Goal: Information Seeking & Learning: Learn about a topic

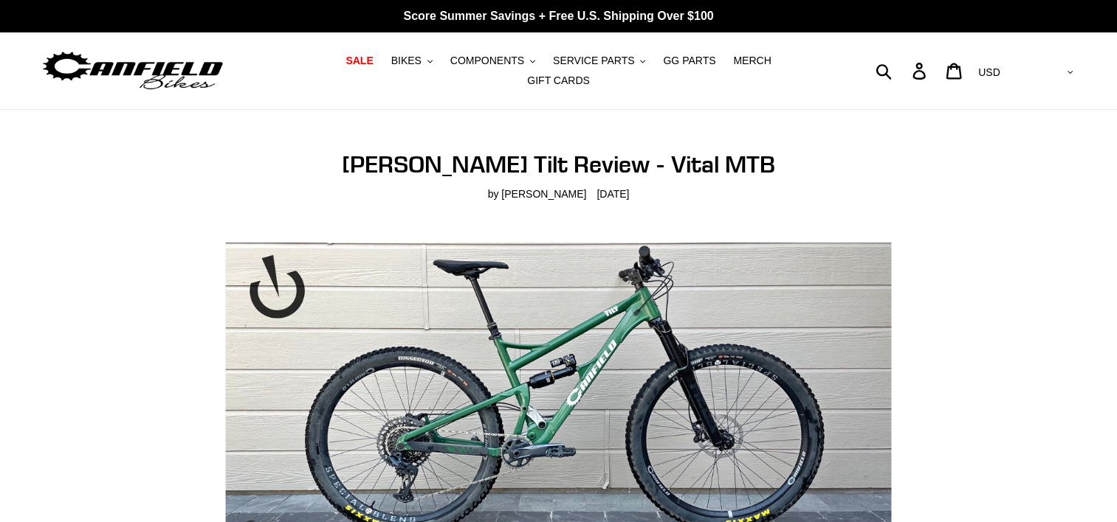
scroll to position [457, 0]
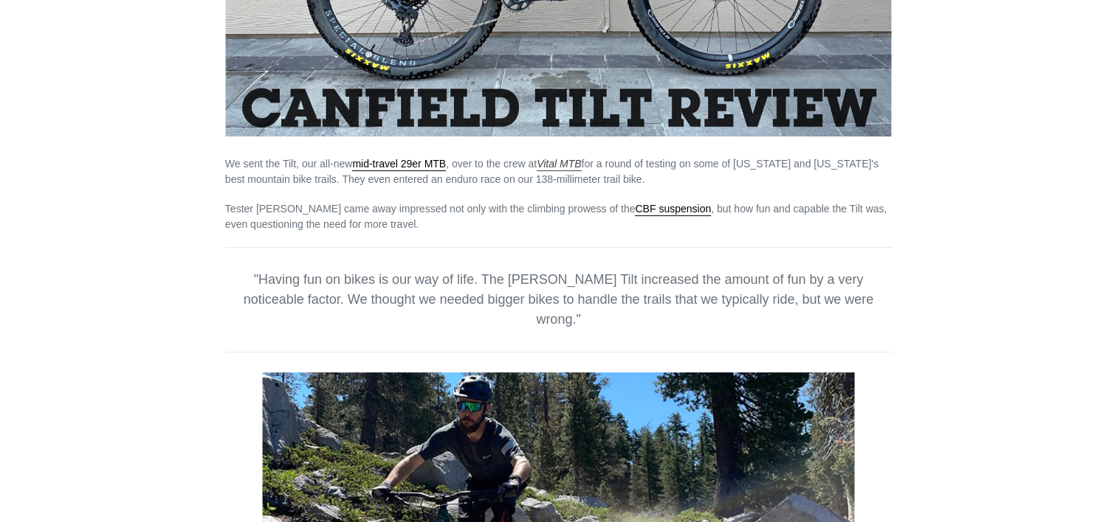
click at [575, 158] on em "Vital MTB" at bounding box center [558, 164] width 44 height 12
click at [736, 297] on span "Having fun on bikes is our way of life. The Canfield Tilt increased the amount …" at bounding box center [558, 299] width 629 height 55
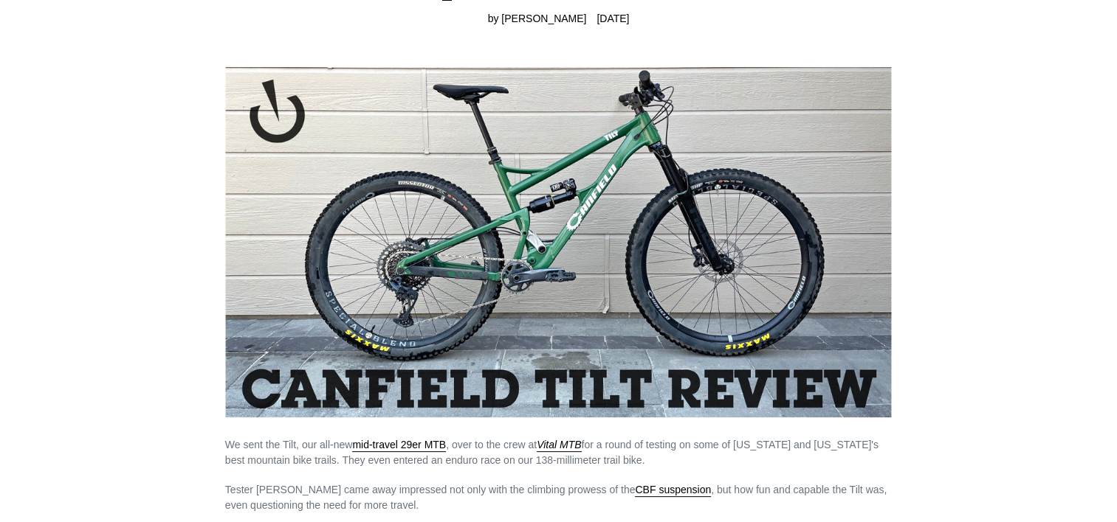
scroll to position [0, 0]
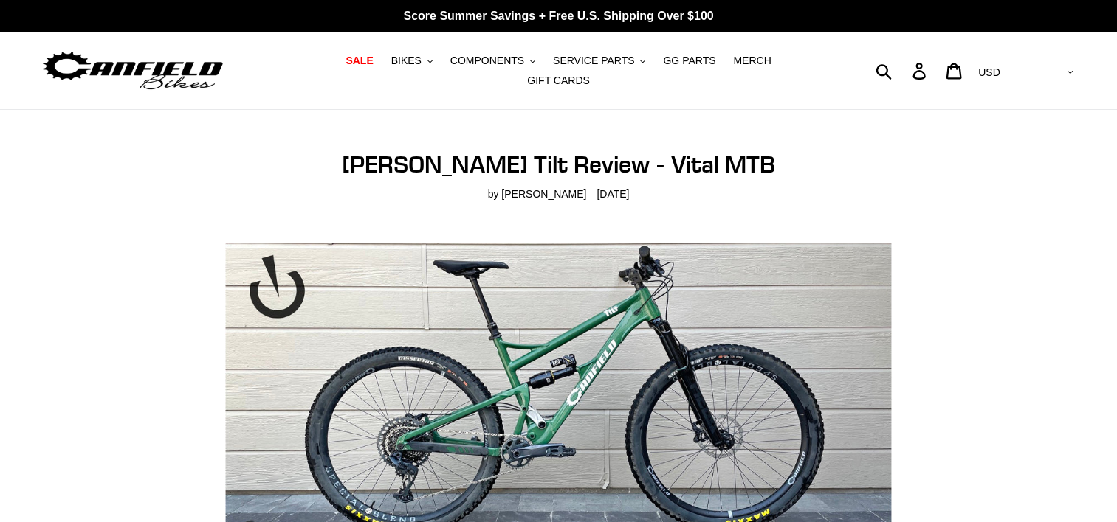
click at [174, 61] on img at bounding box center [133, 71] width 184 height 46
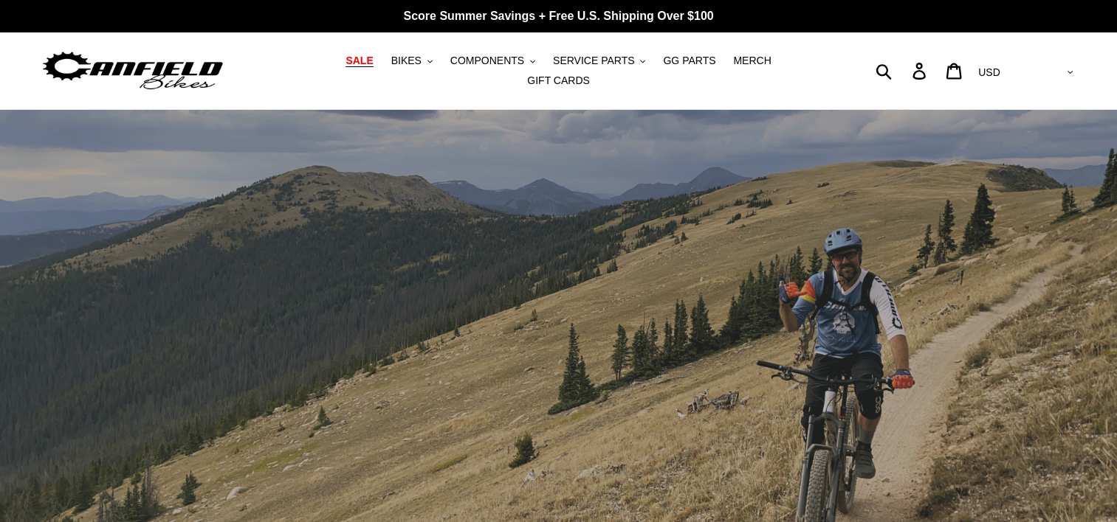
click at [345, 67] on span "SALE" at bounding box center [358, 61] width 27 height 13
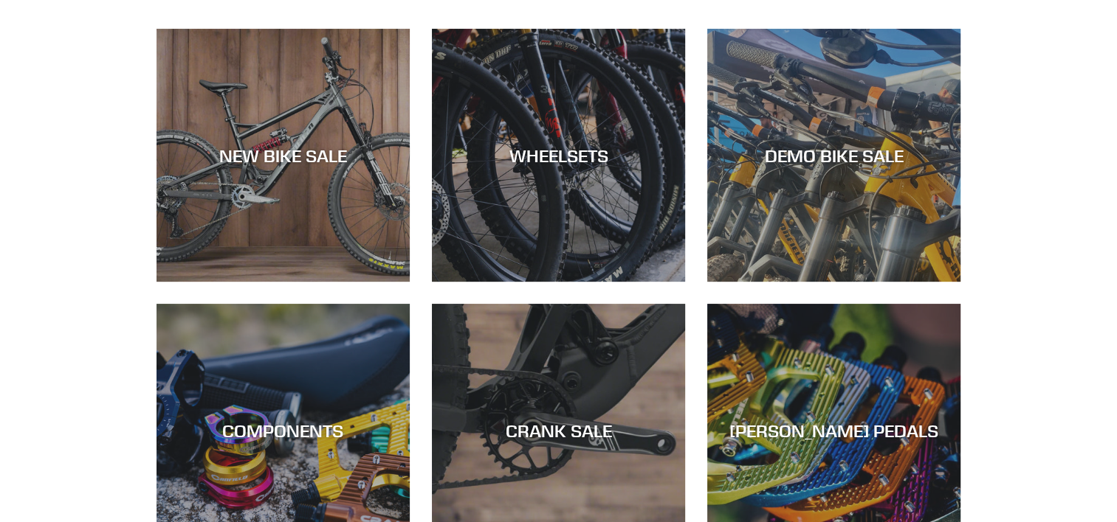
scroll to position [457, 0]
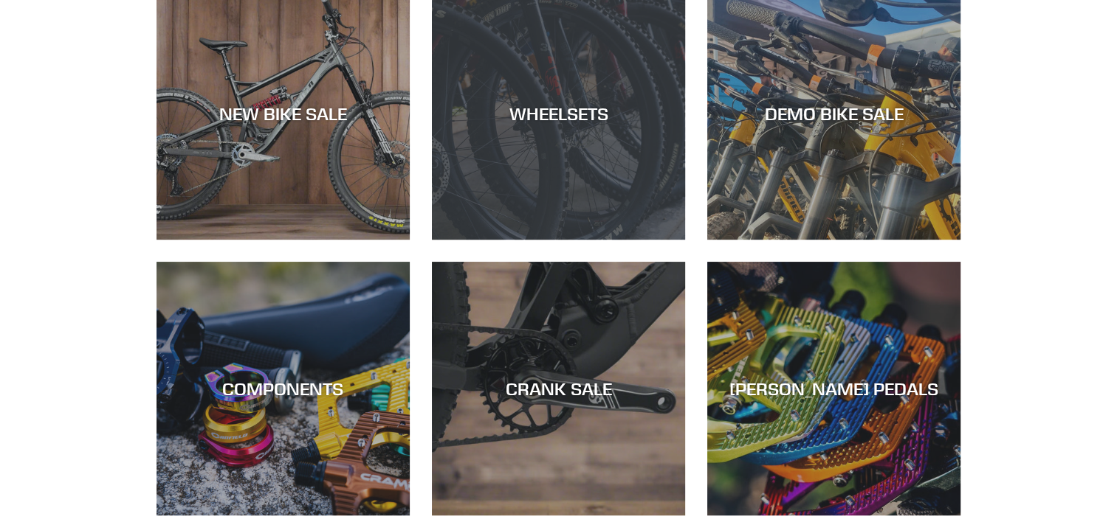
click at [508, 240] on div "WHEELSETS" at bounding box center [558, 240] width 253 height 0
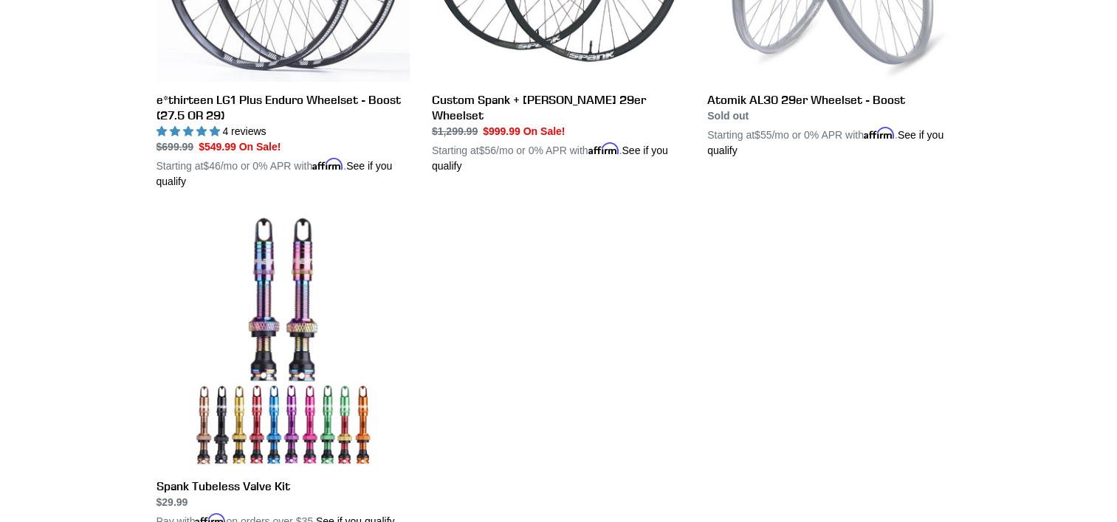
scroll to position [693, 0]
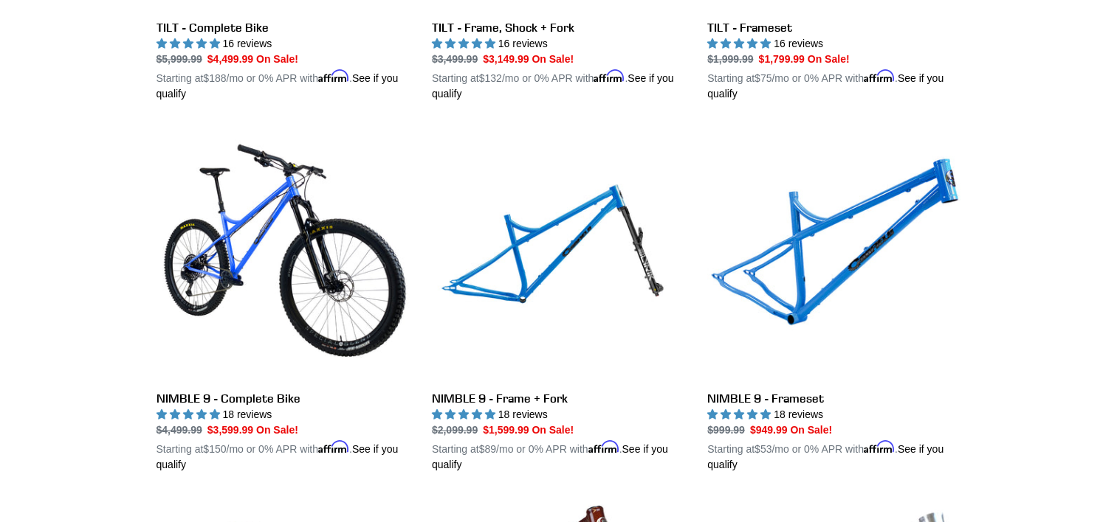
scroll to position [2167, 0]
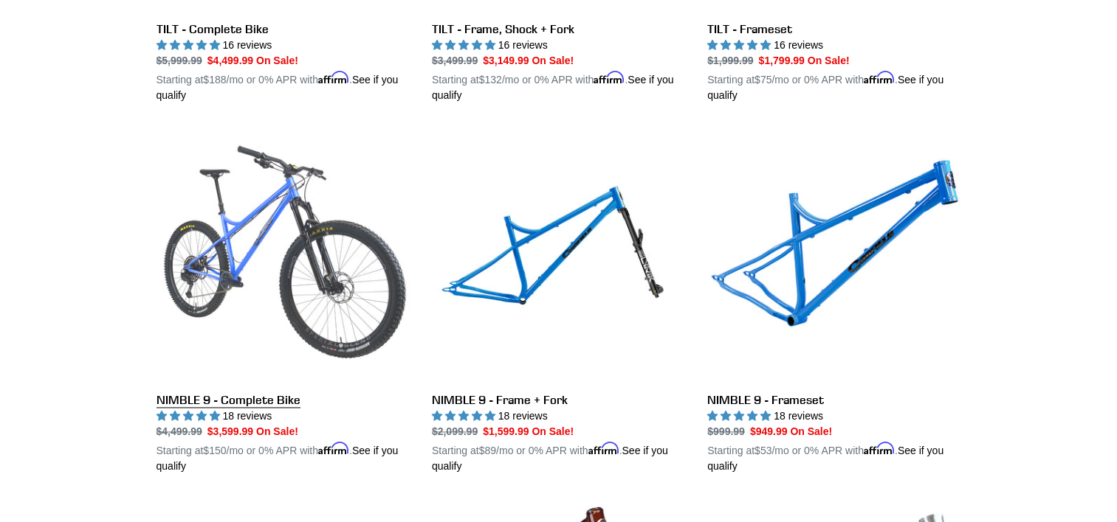
click at [245, 188] on link "NIMBLE 9 - Complete Bike" at bounding box center [282, 301] width 253 height 345
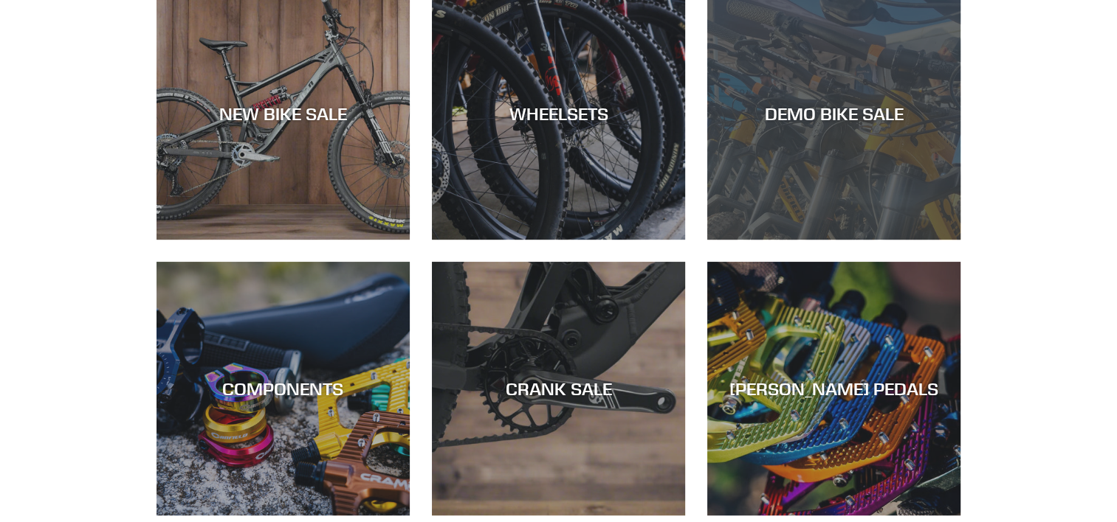
click at [787, 240] on div "DEMO BIKE SALE" at bounding box center [833, 240] width 253 height 0
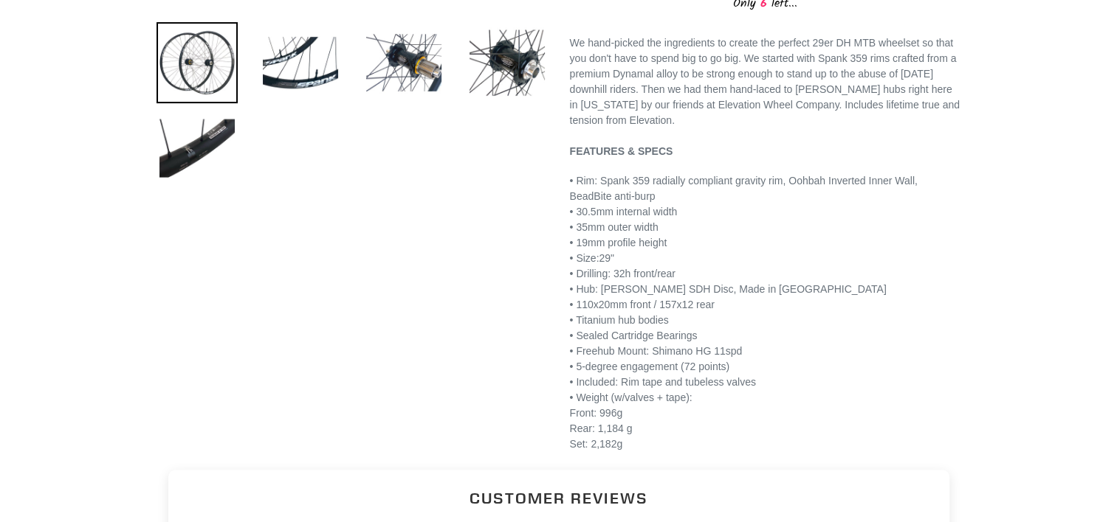
scroll to position [545, 0]
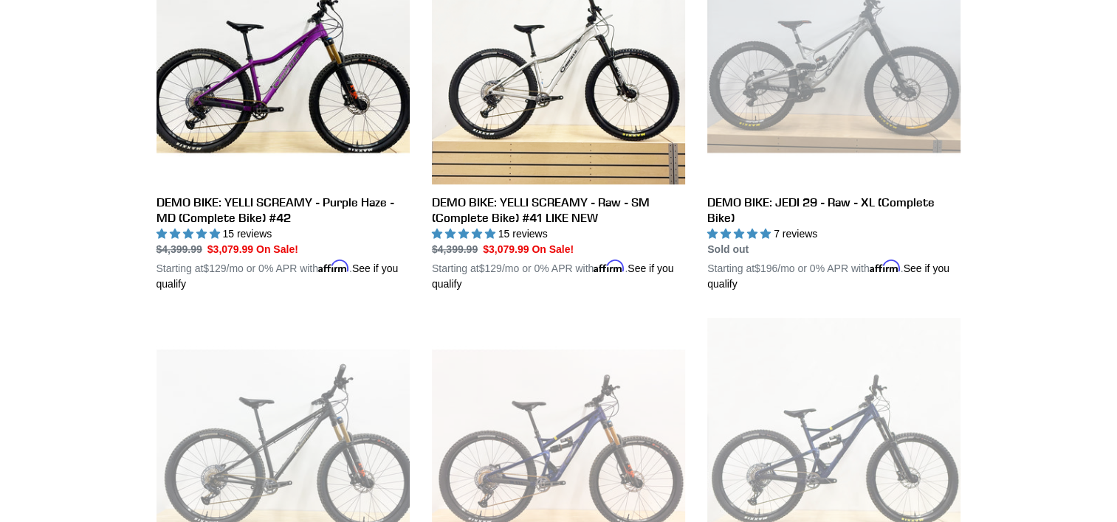
scroll to position [1209, 0]
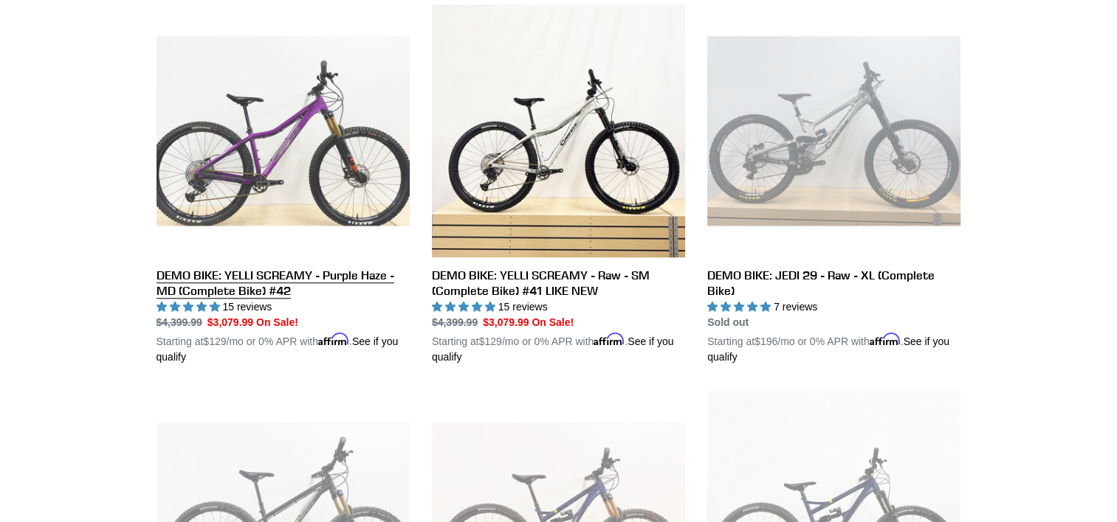
click at [392, 108] on link "DEMO BIKE: YELLI SCREAMY - Purple Haze - MD (Complete Bike) #42" at bounding box center [282, 184] width 253 height 361
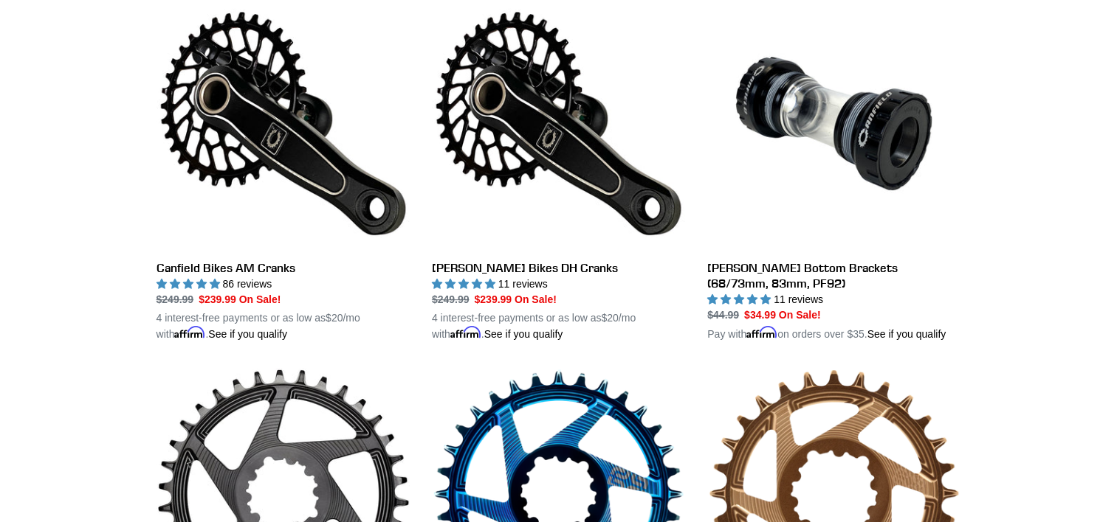
scroll to position [457, 0]
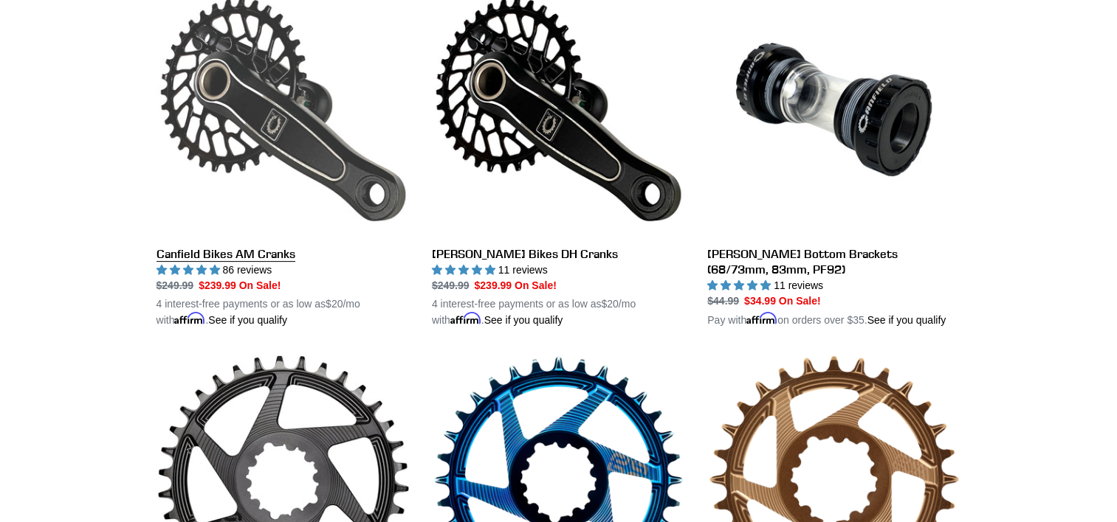
click at [272, 250] on link "Canfield Bikes AM Cranks" at bounding box center [282, 155] width 253 height 345
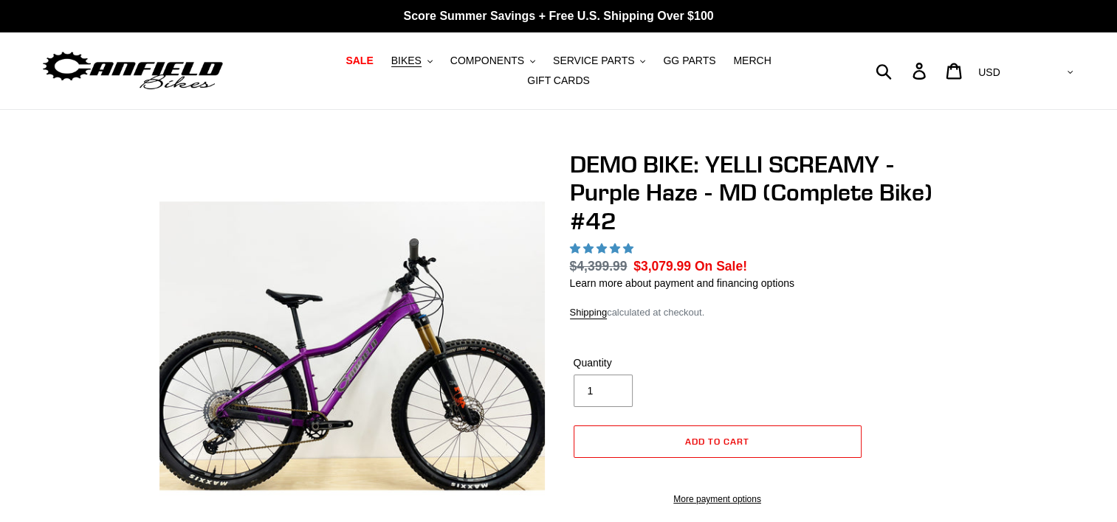
select select "highest-rating"
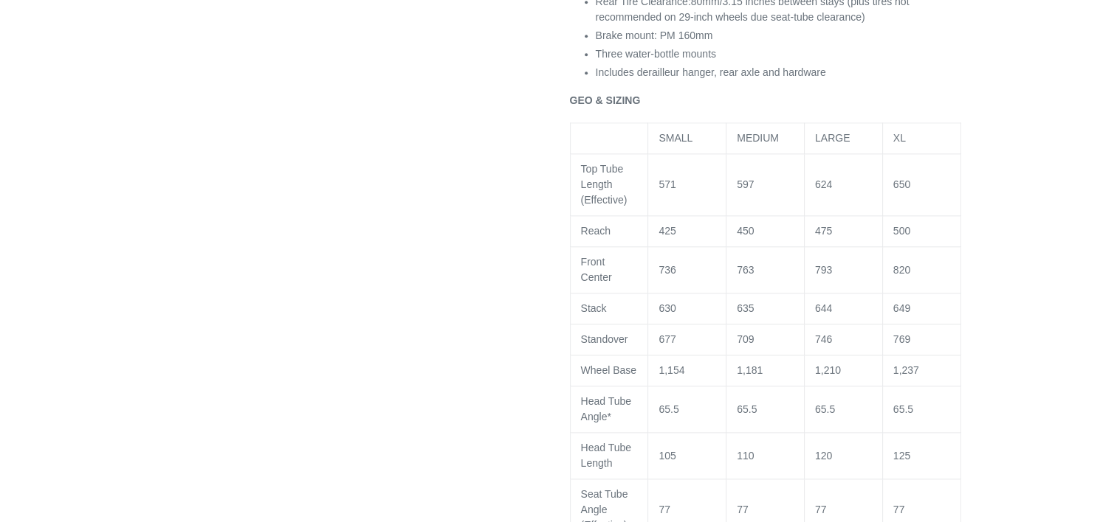
scroll to position [1784, 0]
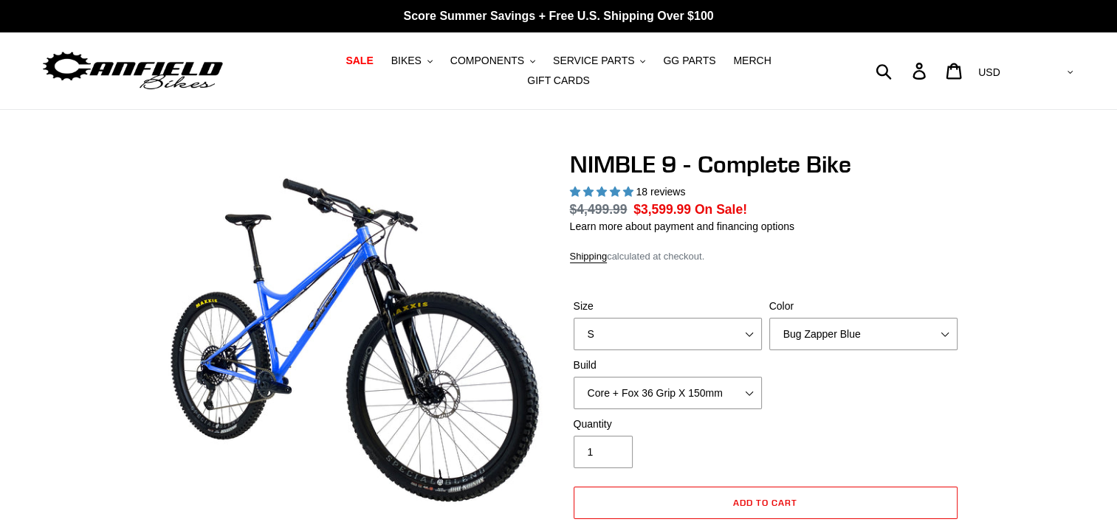
select select "highest-rating"
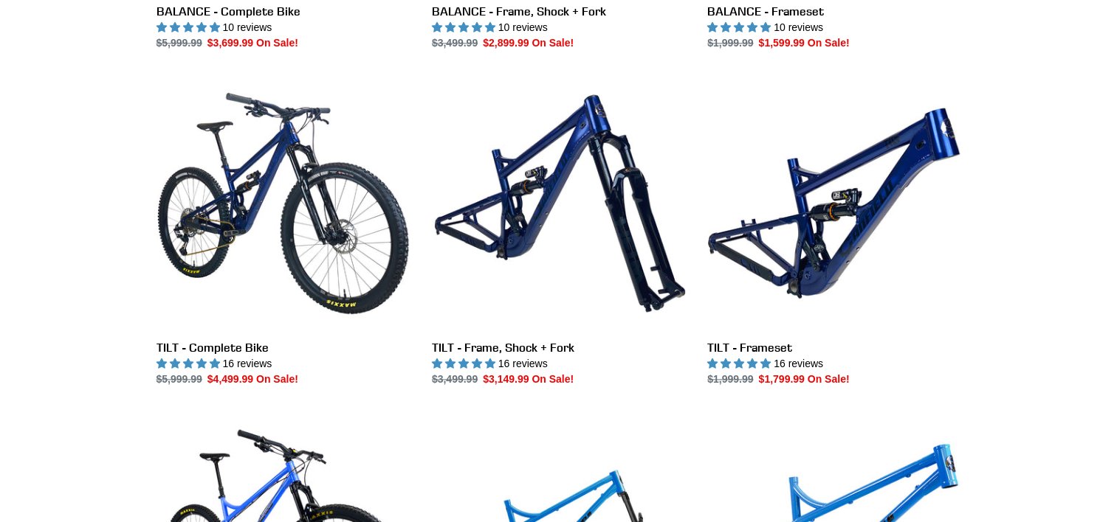
scroll to position [1811, 0]
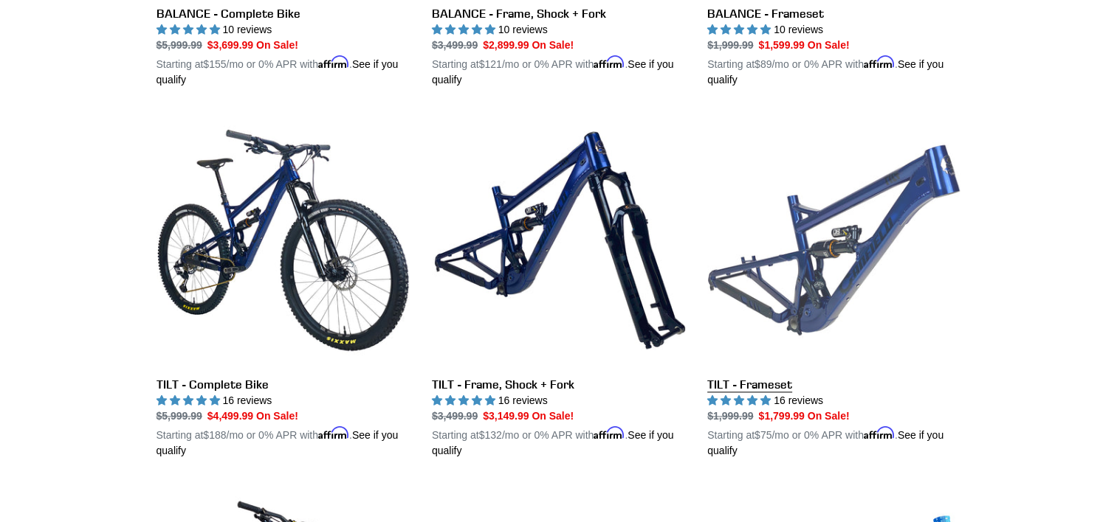
click at [820, 213] on link "TILT - Frameset" at bounding box center [833, 286] width 253 height 345
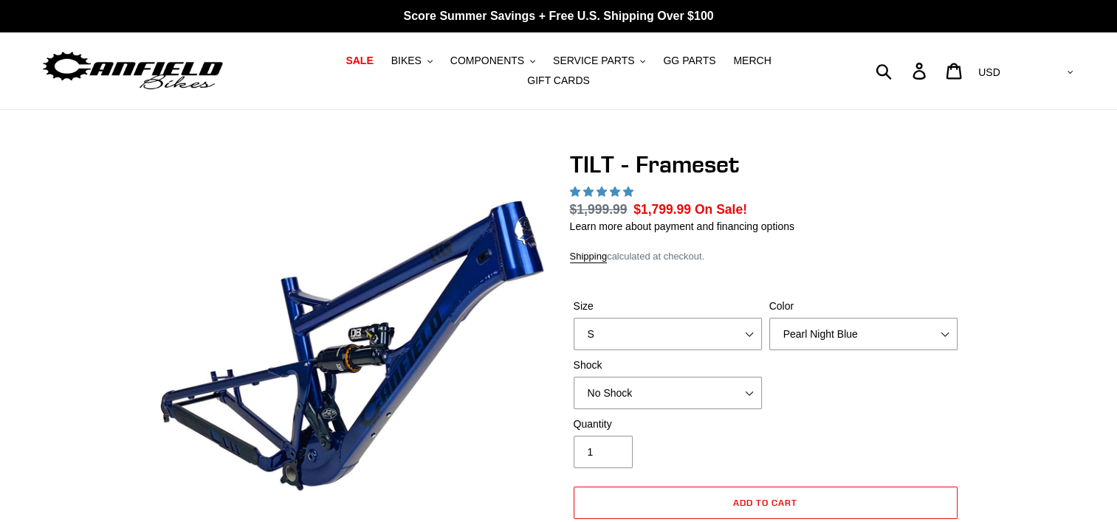
select select "highest-rating"
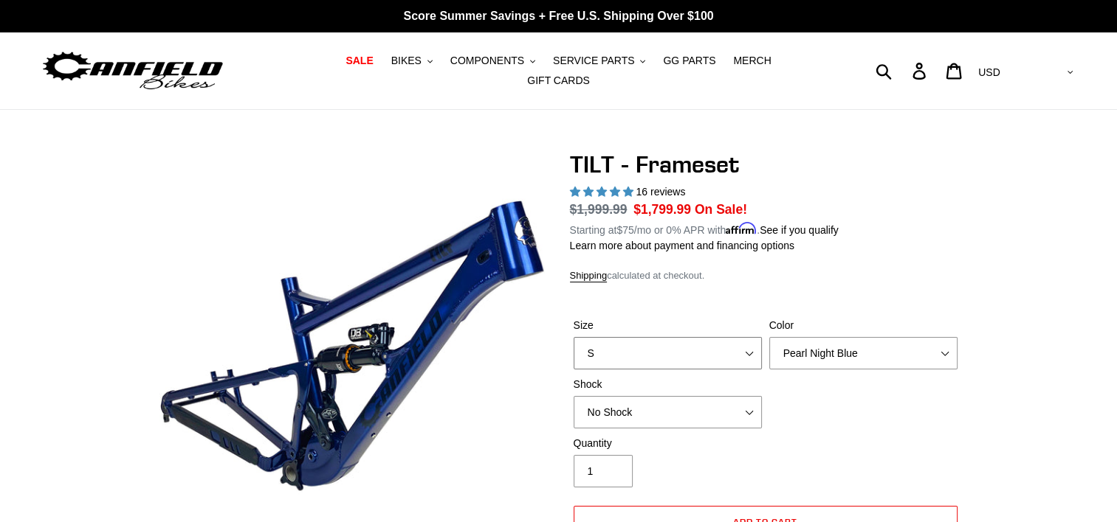
click at [666, 337] on select "S M L XL" at bounding box center [667, 353] width 188 height 32
select select "M"
click at [573, 337] on select "S M L XL" at bounding box center [667, 353] width 188 height 32
click at [629, 401] on select "No Shock Cane Creek DB Kitsuma Air RockShox Deluxe Ultimate Fox FLOAT X EXT Sto…" at bounding box center [667, 412] width 188 height 32
click at [573, 396] on select "No Shock Cane Creek DB Kitsuma Air RockShox Deluxe Ultimate Fox FLOAT X EXT Sto…" at bounding box center [667, 412] width 188 height 32
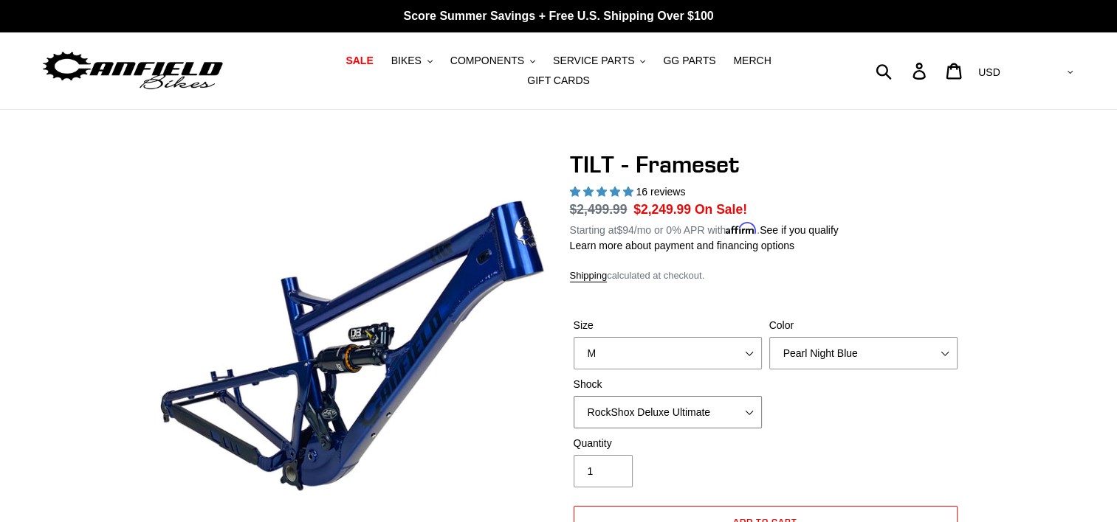
click at [614, 401] on select "No Shock Cane Creek DB Kitsuma Air RockShox Deluxe Ultimate Fox FLOAT X EXT Sto…" at bounding box center [667, 412] width 188 height 32
click at [573, 396] on select "No Shock Cane Creek DB Kitsuma Air RockShox Deluxe Ultimate Fox FLOAT X EXT Sto…" at bounding box center [667, 412] width 188 height 32
click at [612, 398] on select "No Shock Cane Creek DB Kitsuma Air RockShox Deluxe Ultimate Fox FLOAT X EXT Sto…" at bounding box center [667, 412] width 188 height 32
click at [573, 396] on select "No Shock Cane Creek DB Kitsuma Air RockShox Deluxe Ultimate Fox FLOAT X EXT Sto…" at bounding box center [667, 412] width 188 height 32
click at [606, 399] on select "No Shock Cane Creek DB Kitsuma Air RockShox Deluxe Ultimate Fox FLOAT X EXT Sto…" at bounding box center [667, 412] width 188 height 32
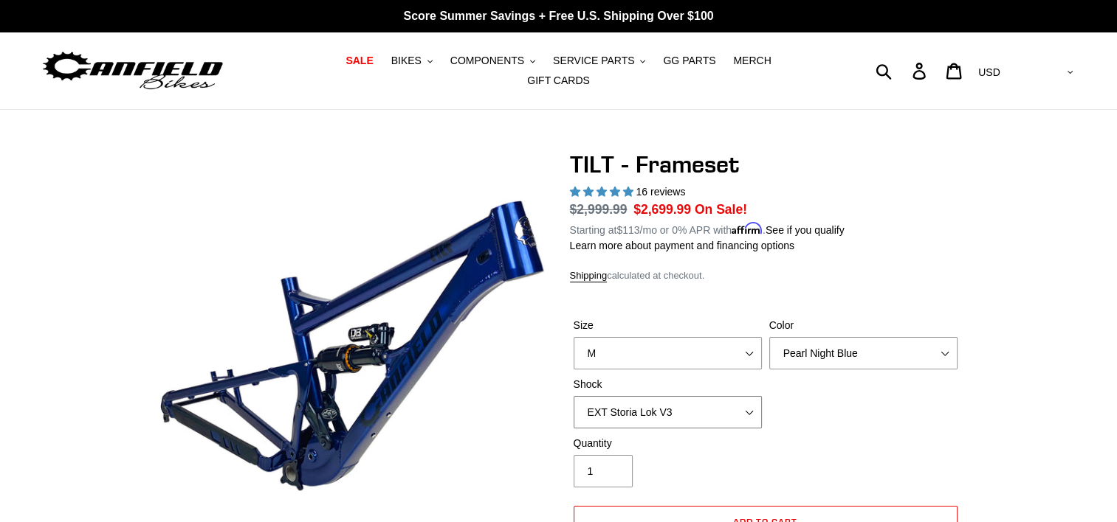
select select "Fox FLOAT X"
click at [573, 396] on select "No Shock Cane Creek DB Kitsuma Air RockShox Deluxe Ultimate Fox FLOAT X EXT Sto…" at bounding box center [667, 412] width 188 height 32
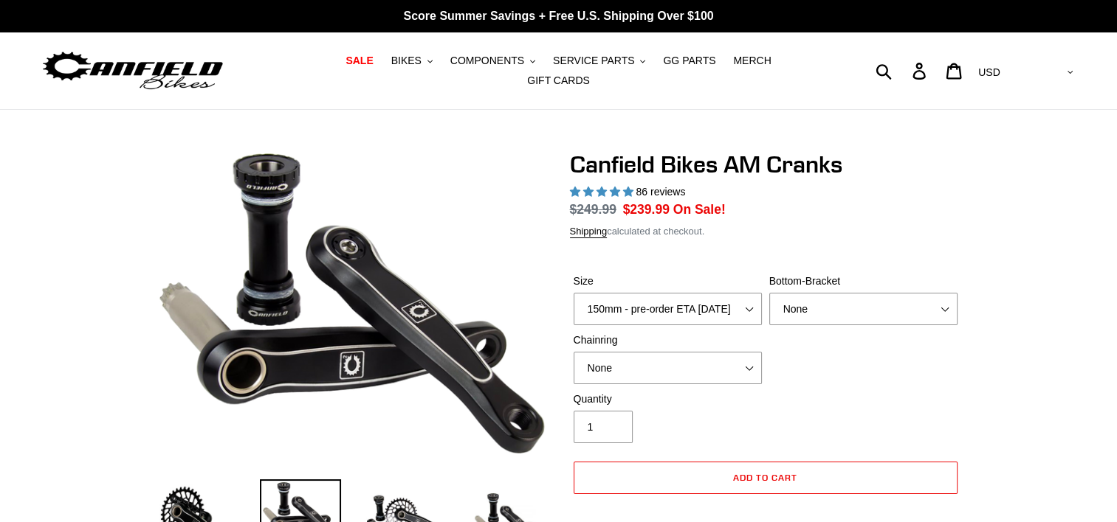
select select "highest-rating"
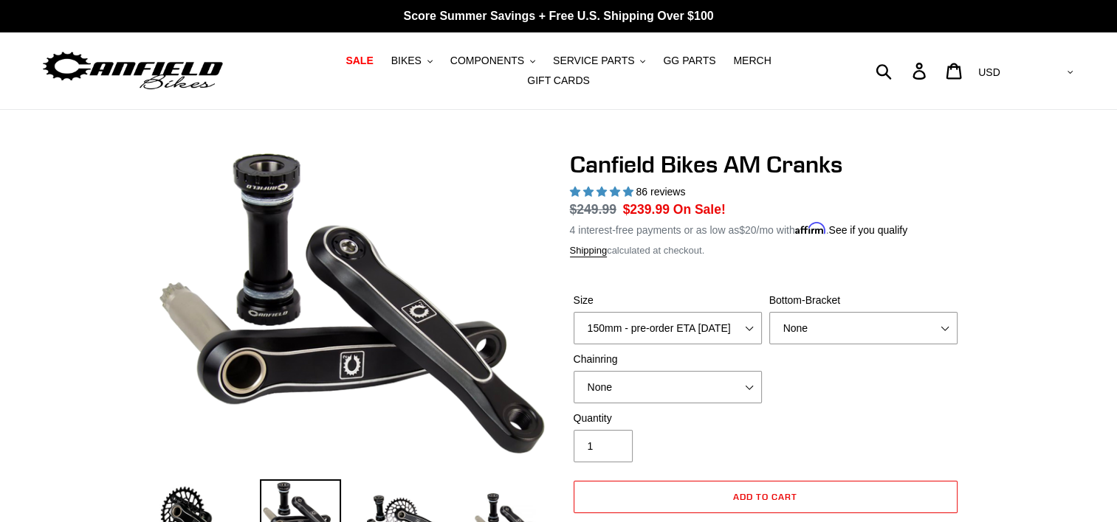
drag, startPoint x: 652, startPoint y: 295, endPoint x: 646, endPoint y: 312, distance: 18.2
click at [646, 312] on div "Size 150mm - pre-order ETA 9/30/25 155mm - pre-order ETA 9/30/25 160mm - pre-or…" at bounding box center [668, 319] width 196 height 52
click at [646, 312] on select "150mm - pre-order ETA 9/30/25 155mm - pre-order ETA 9/30/25 160mm - pre-order E…" at bounding box center [667, 328] width 188 height 32
select select "160mm - pre-order ETA 9/30/25"
click at [573, 312] on select "150mm - pre-order ETA 9/30/25 155mm - pre-order ETA 9/30/25 160mm - pre-order E…" at bounding box center [667, 328] width 188 height 32
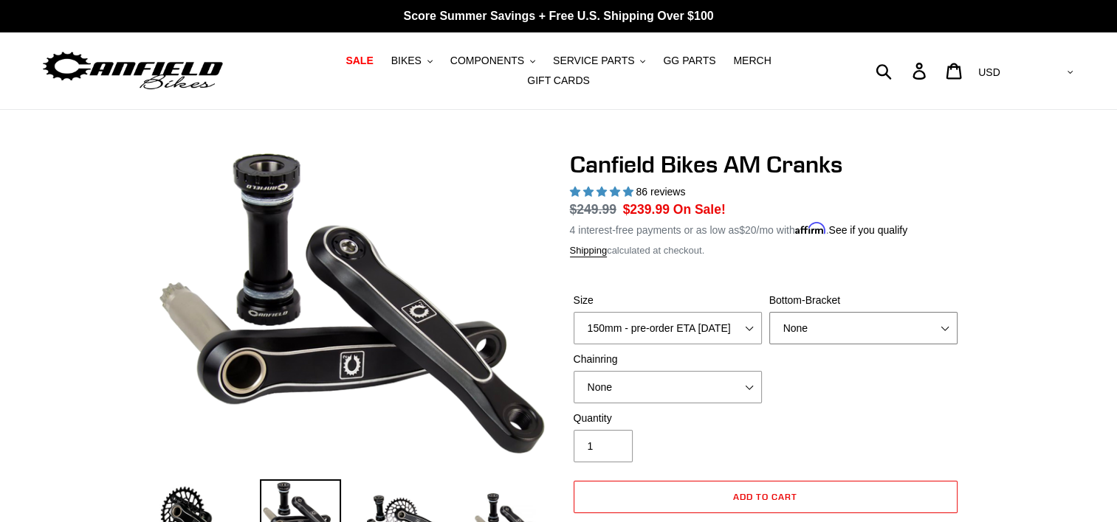
click at [811, 320] on select "None BSA Threaded 68/73mm Press Fit PF92" at bounding box center [863, 328] width 188 height 32
click at [677, 381] on select "None 30t Round (Boost 148) 30t Oval (Boost 148) 32t Round (Boost 148) 32t Oval …" at bounding box center [667, 387] width 188 height 32
select select "30t Round (Boost 148)"
click at [573, 371] on select "None 30t Round (Boost 148) 30t Oval (Boost 148) 32t Round (Boost 148) 32t Oval …" at bounding box center [667, 387] width 188 height 32
click at [725, 427] on div "Quantity 1" at bounding box center [668, 437] width 196 height 52
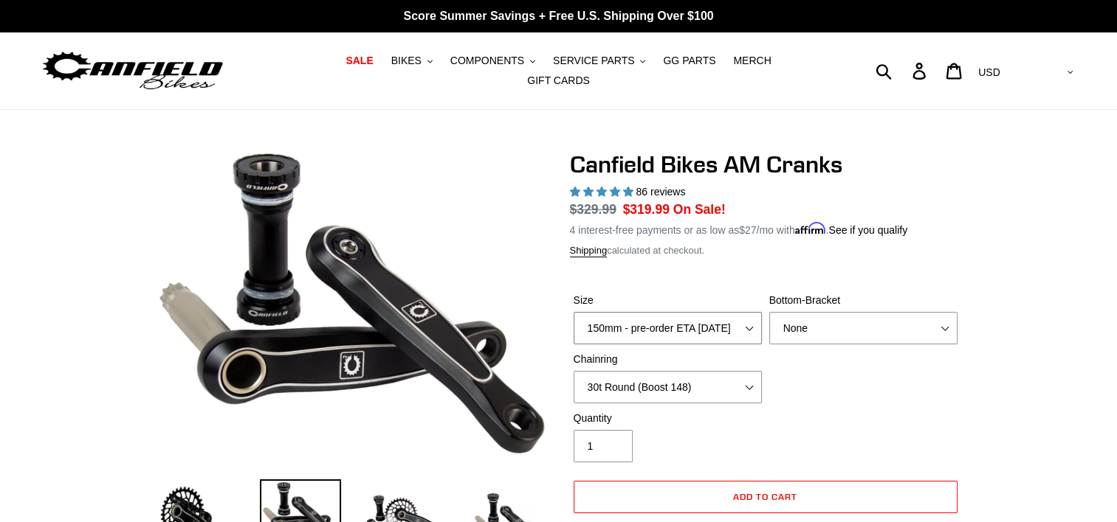
click at [663, 322] on select "150mm - pre-order ETA 9/30/25 155mm - pre-order ETA 9/30/25 160mm - pre-order E…" at bounding box center [667, 328] width 188 height 32
click at [573, 312] on select "150mm - pre-order ETA 9/30/25 155mm - pre-order ETA 9/30/25 160mm - pre-order E…" at bounding box center [667, 328] width 188 height 32
click at [638, 154] on h1 "Canfield Bikes AM Cranks" at bounding box center [765, 165] width 391 height 28
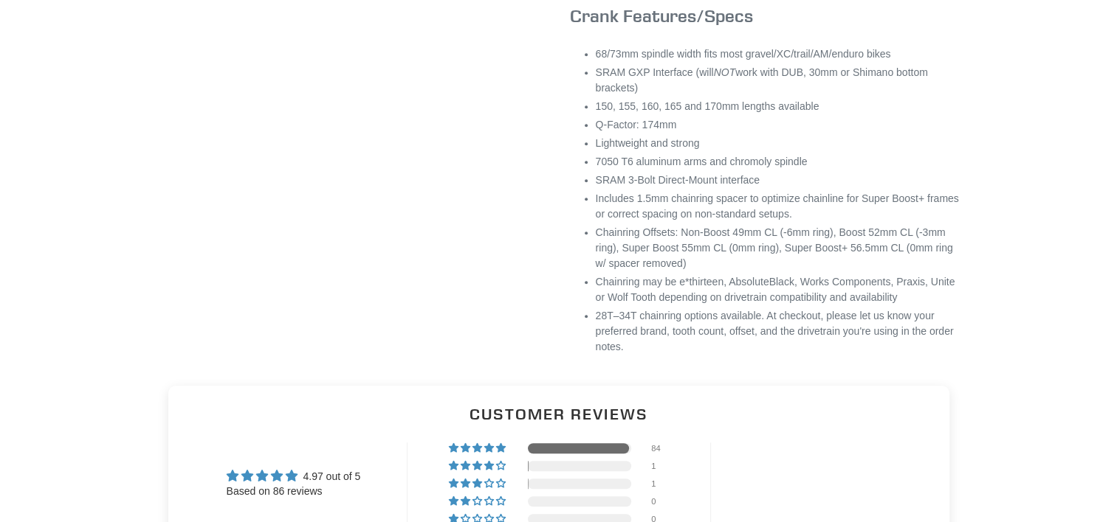
scroll to position [1077, 0]
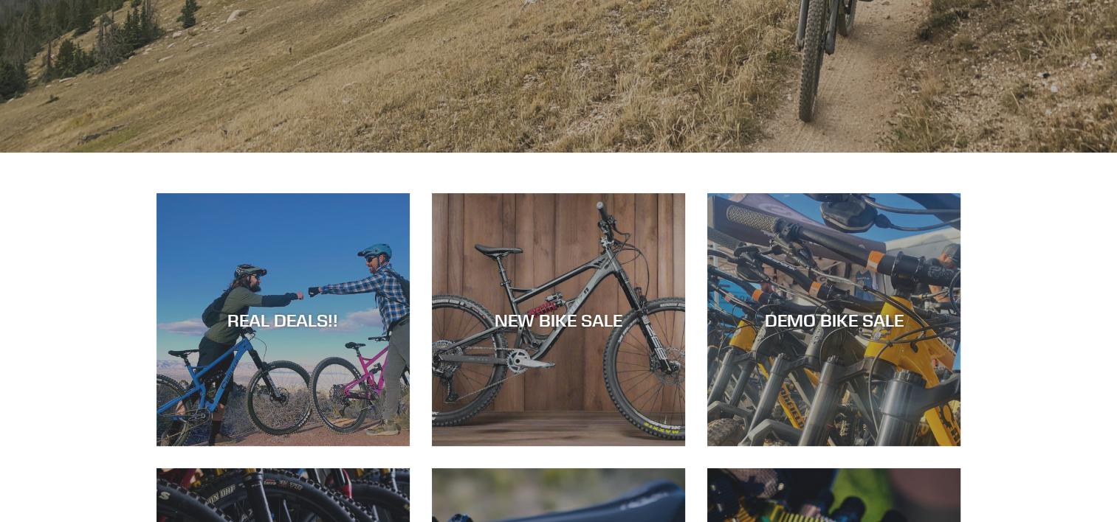
scroll to position [457, 0]
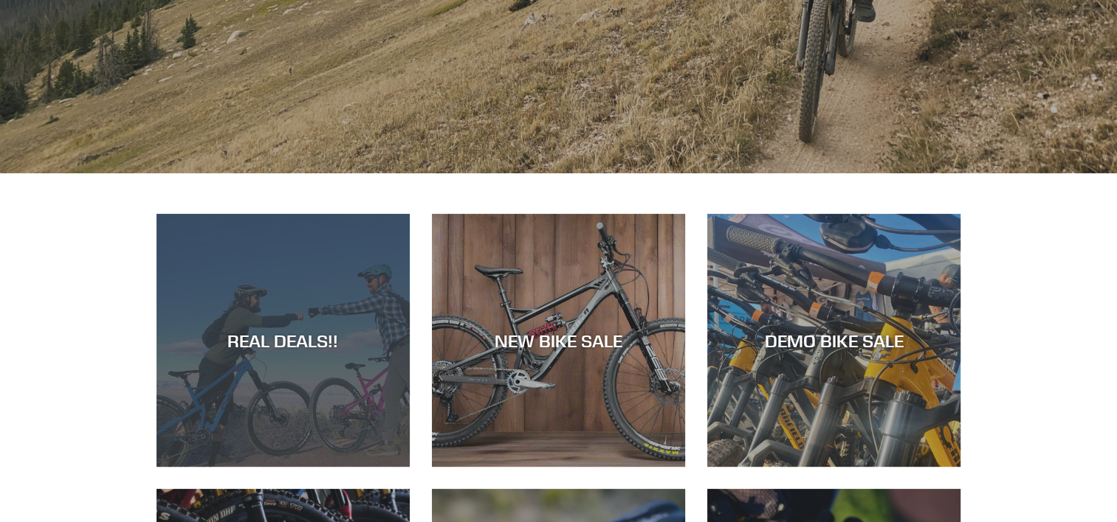
click at [269, 467] on div "REAL DEALS!!" at bounding box center [282, 467] width 253 height 0
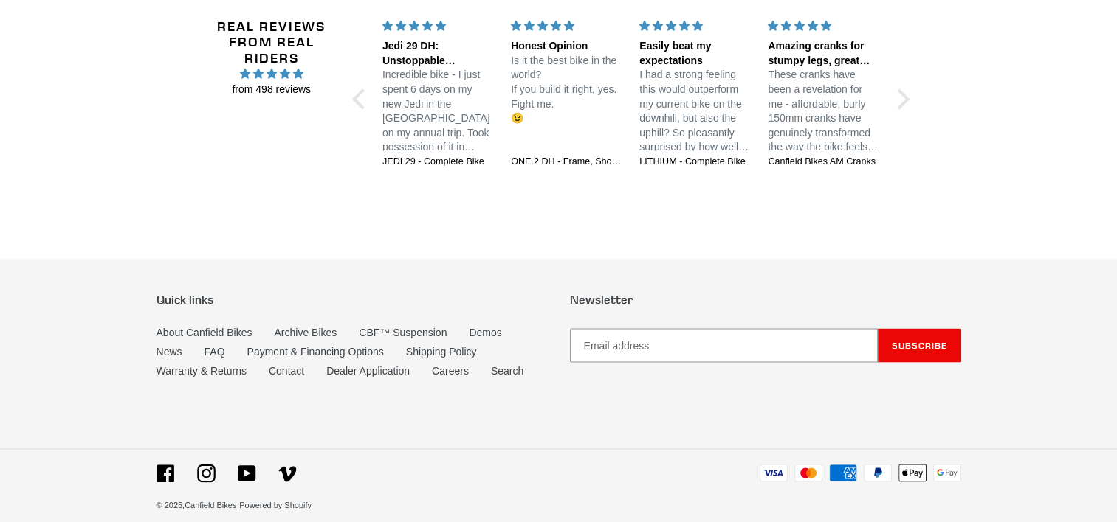
scroll to position [2783, 0]
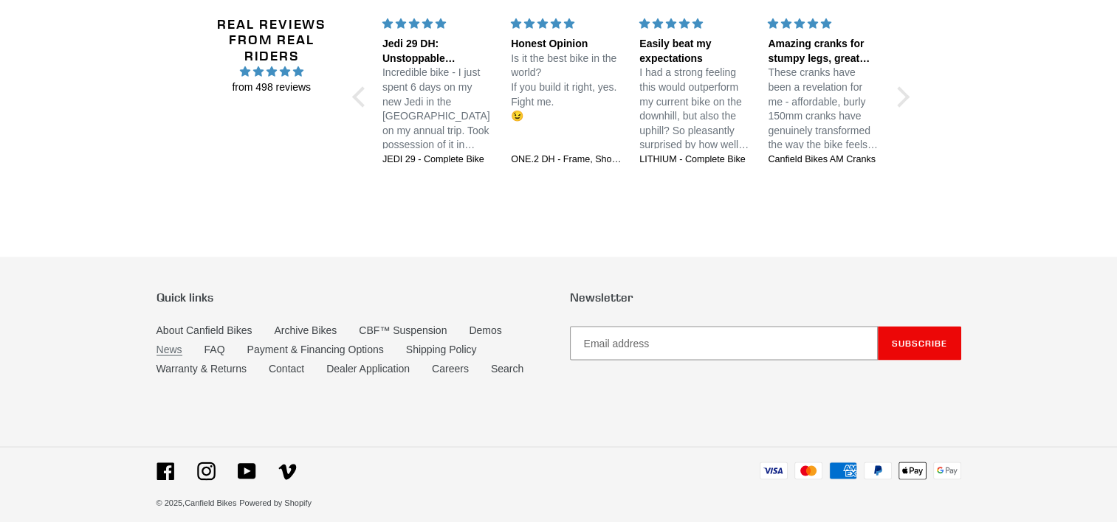
click at [165, 343] on link "News" at bounding box center [169, 349] width 26 height 13
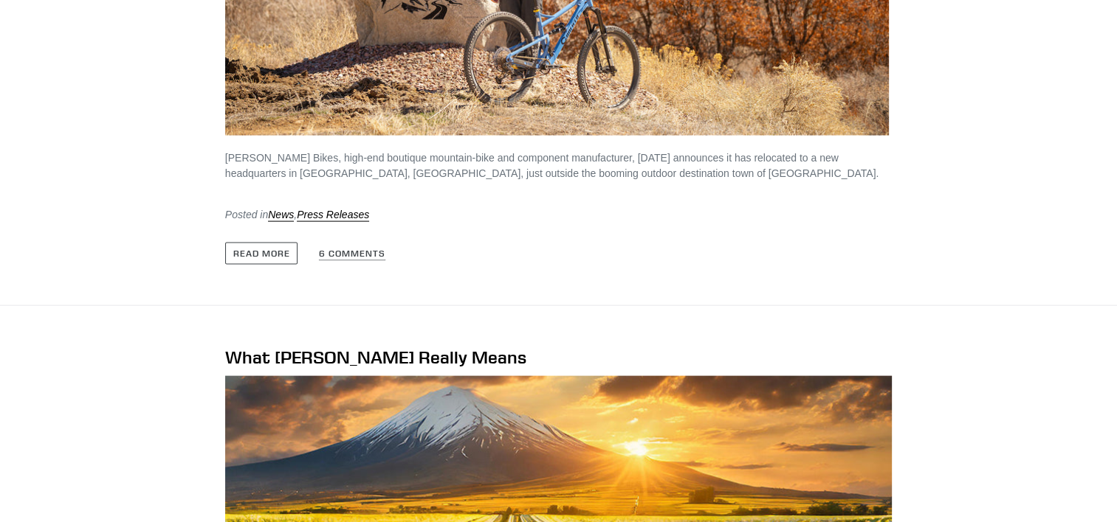
scroll to position [3111, 0]
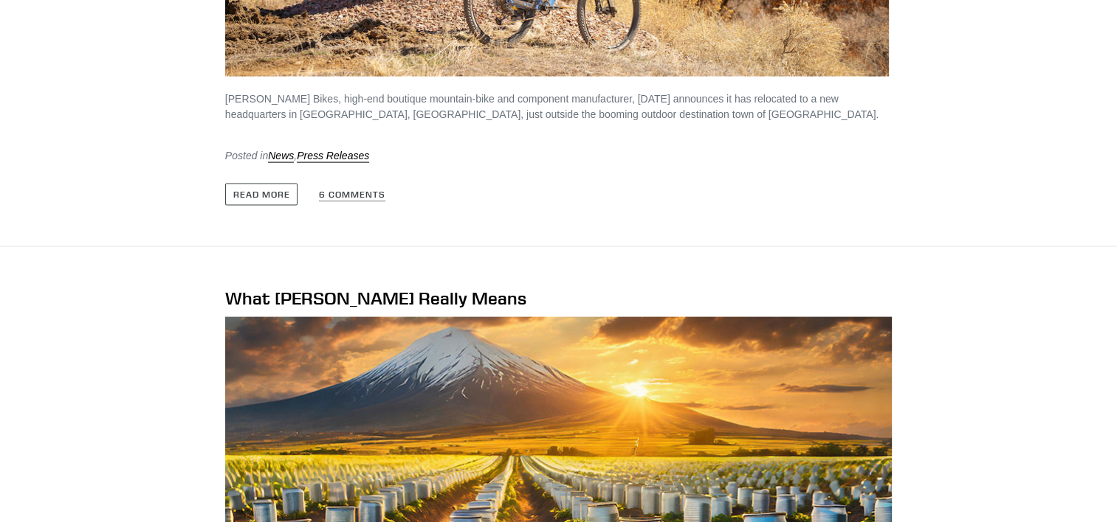
click at [165, 335] on div "What Canfield Really Means It's a common misconception that Canfield Bikes is n…" at bounding box center [547, 524] width 827 height 554
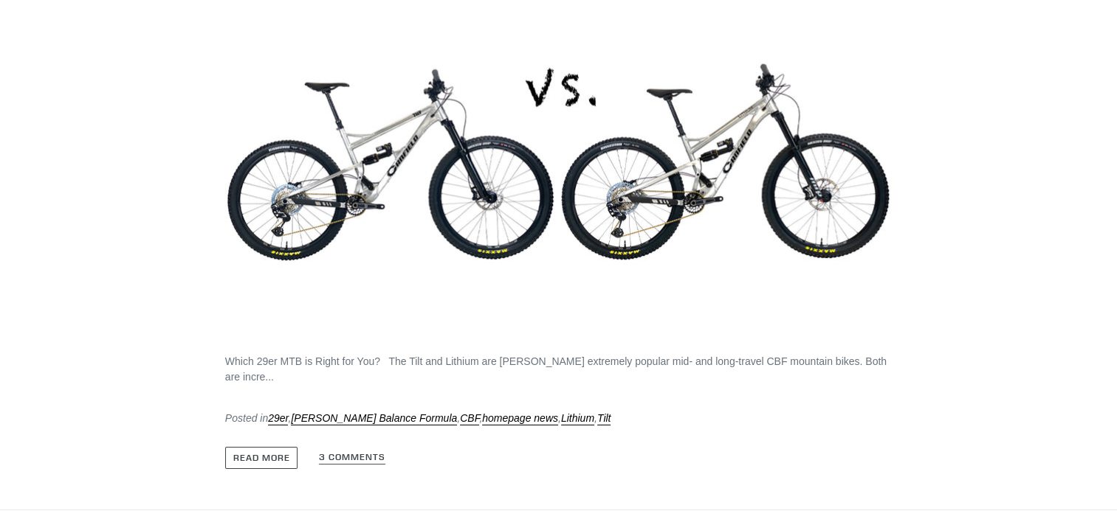
scroll to position [4617, 0]
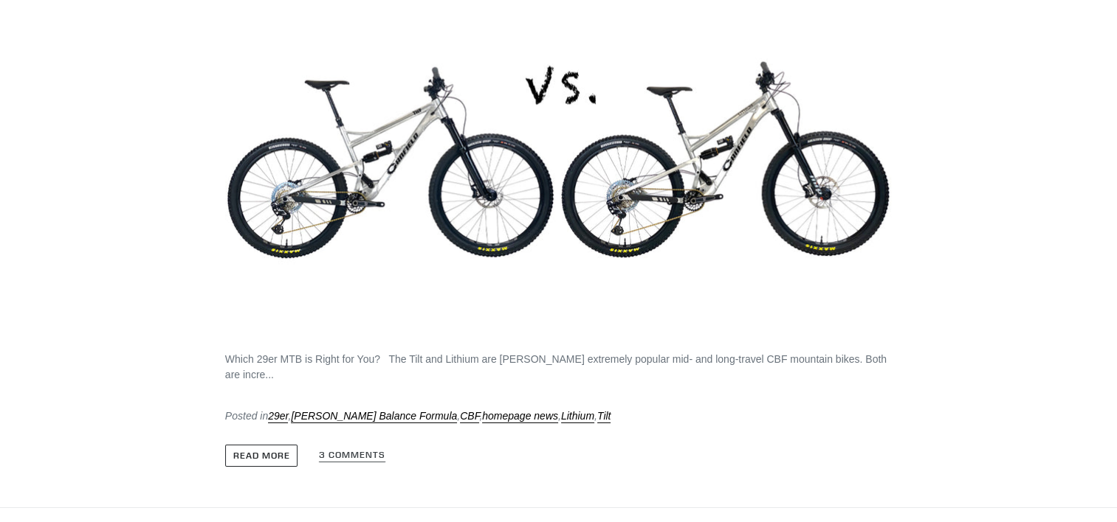
click at [265, 445] on link "Read more" at bounding box center [261, 456] width 73 height 22
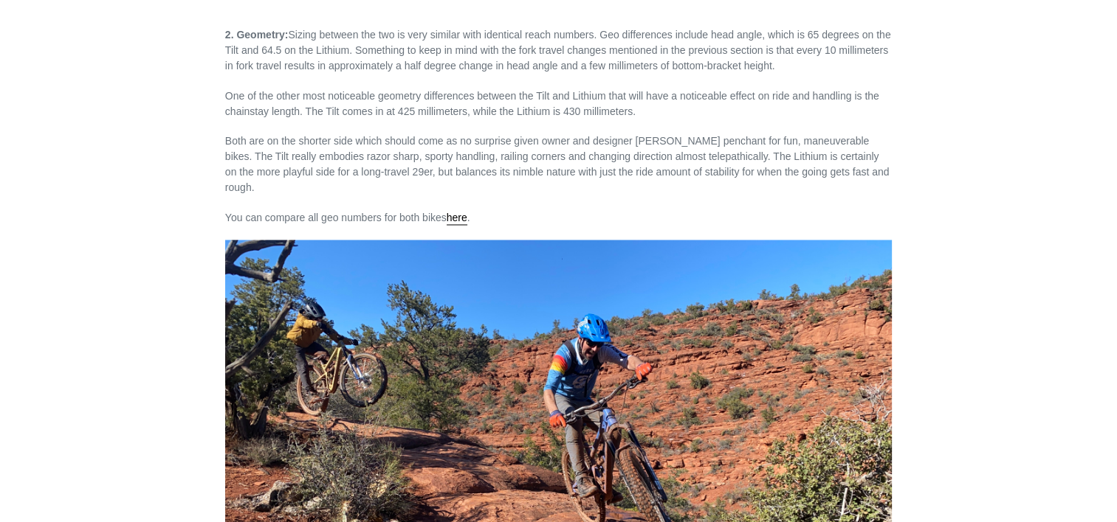
scroll to position [2553, 0]
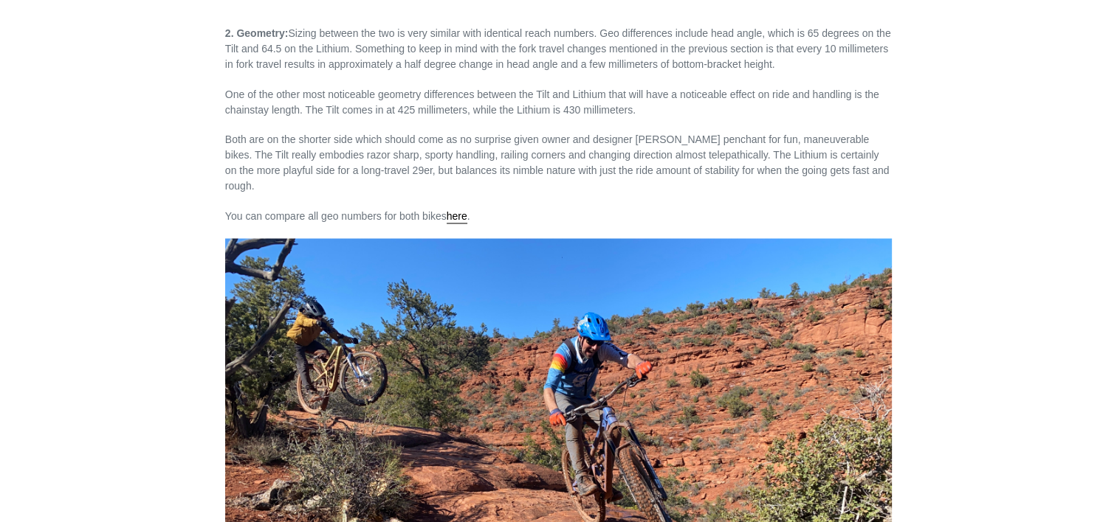
click at [463, 132] on p "Both are on the shorter side which should come as no surprise given owner and d…" at bounding box center [558, 163] width 666 height 62
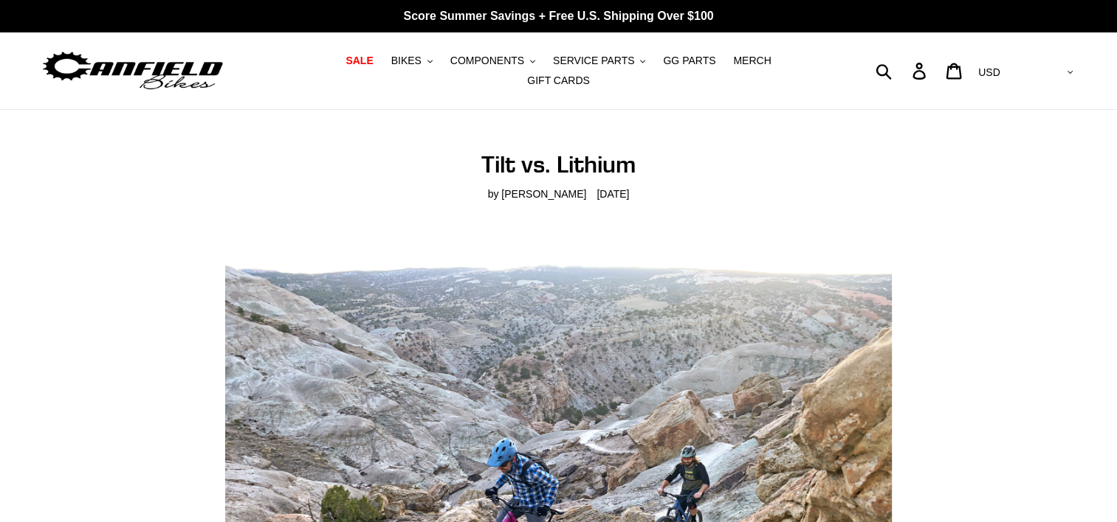
scroll to position [0, 0]
